Goal: Transaction & Acquisition: Download file/media

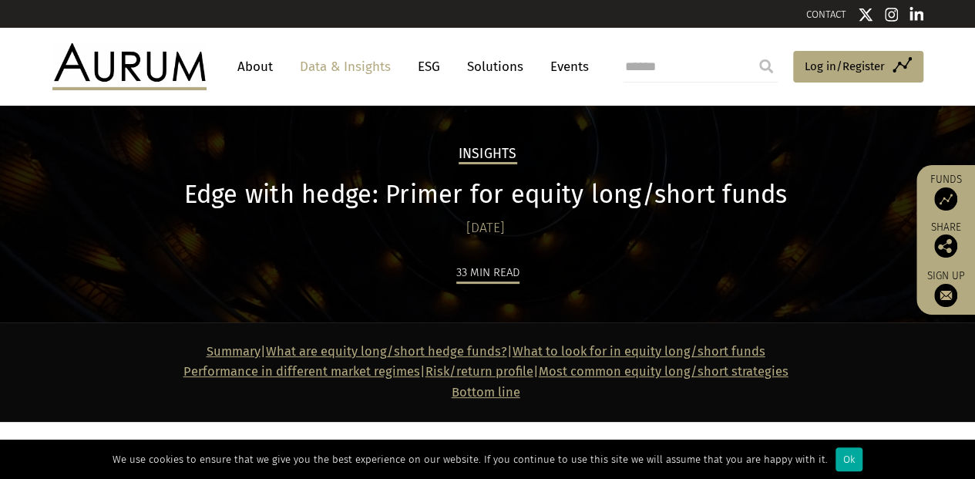
click at [315, 80] on link "Data & Insights" at bounding box center [345, 66] width 106 height 29
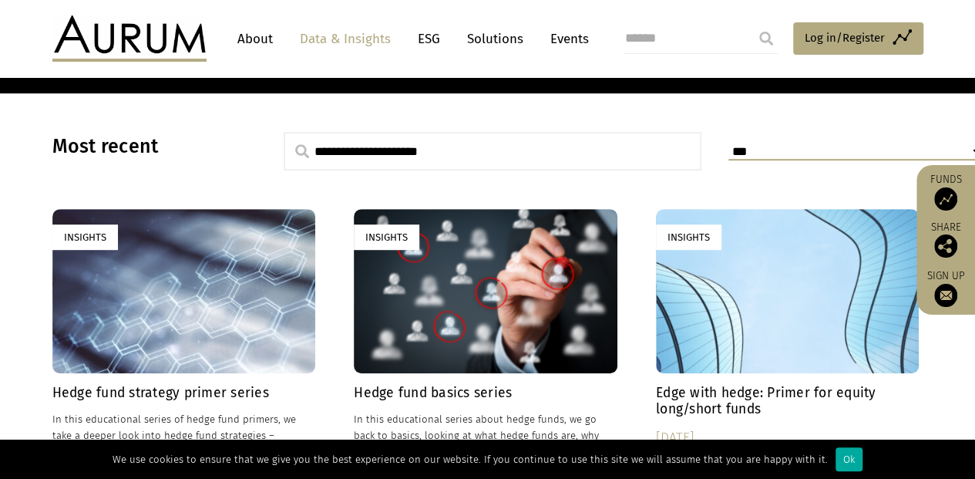
scroll to position [463, 0]
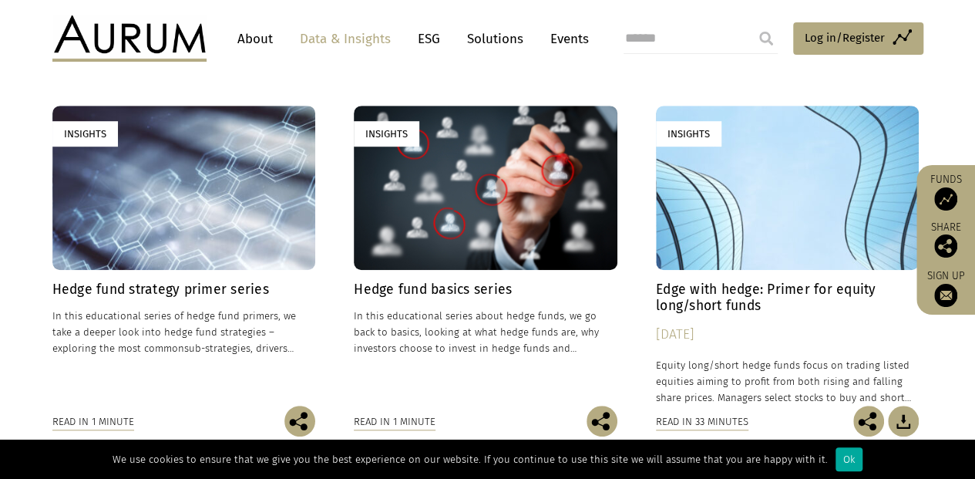
click at [726, 305] on h4 "Edge with hedge: Primer for equity long/short funds" at bounding box center [788, 297] width 264 height 32
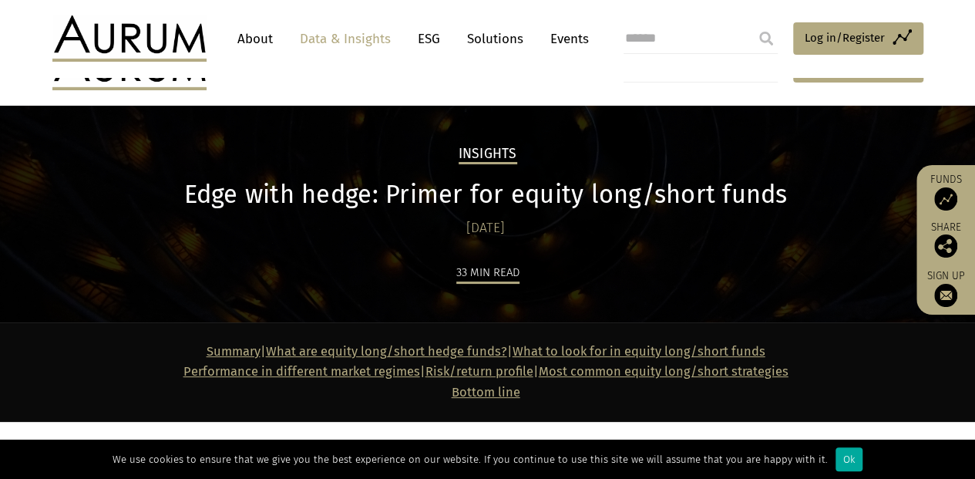
scroll to position [257, 0]
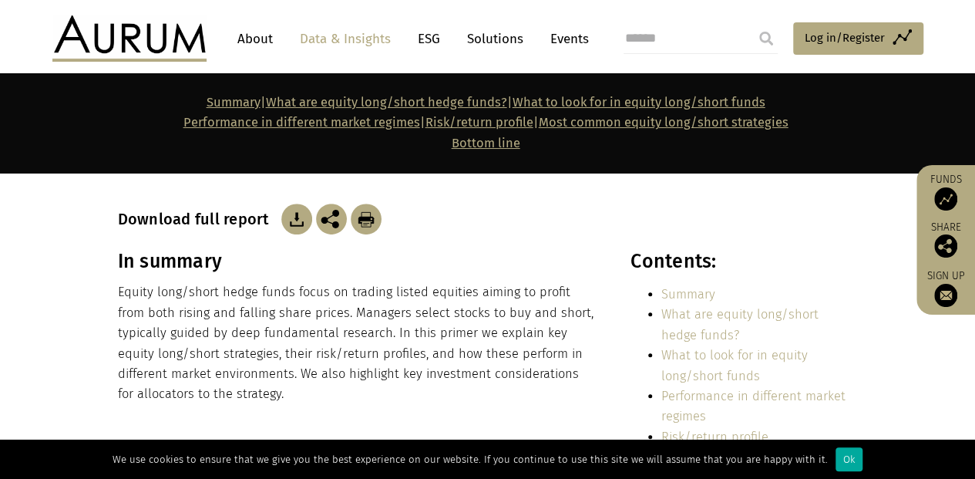
click at [293, 217] on img at bounding box center [296, 219] width 31 height 31
